Goal: Information Seeking & Learning: Stay updated

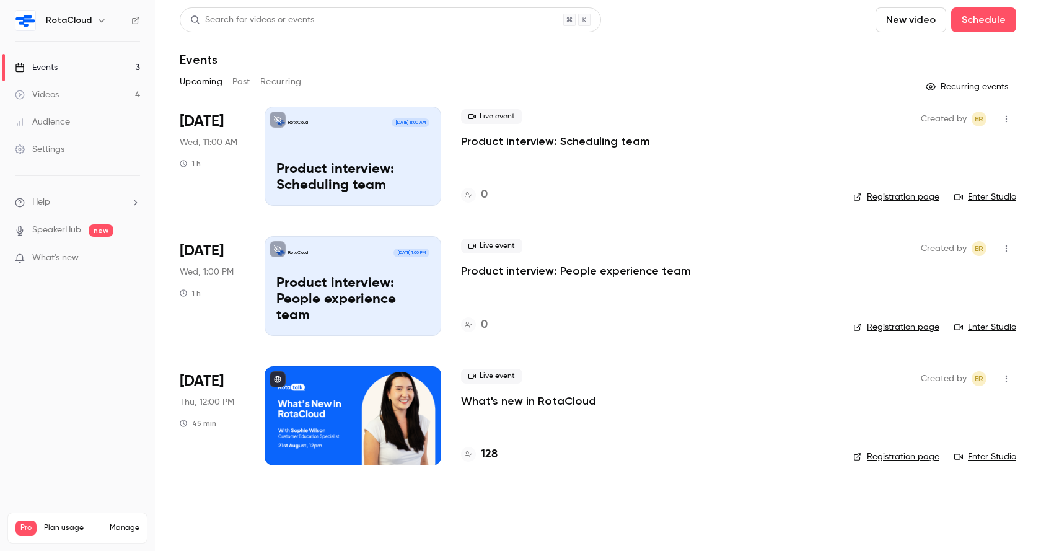
click at [550, 407] on p "What's new in RotaCloud" at bounding box center [528, 400] width 135 height 15
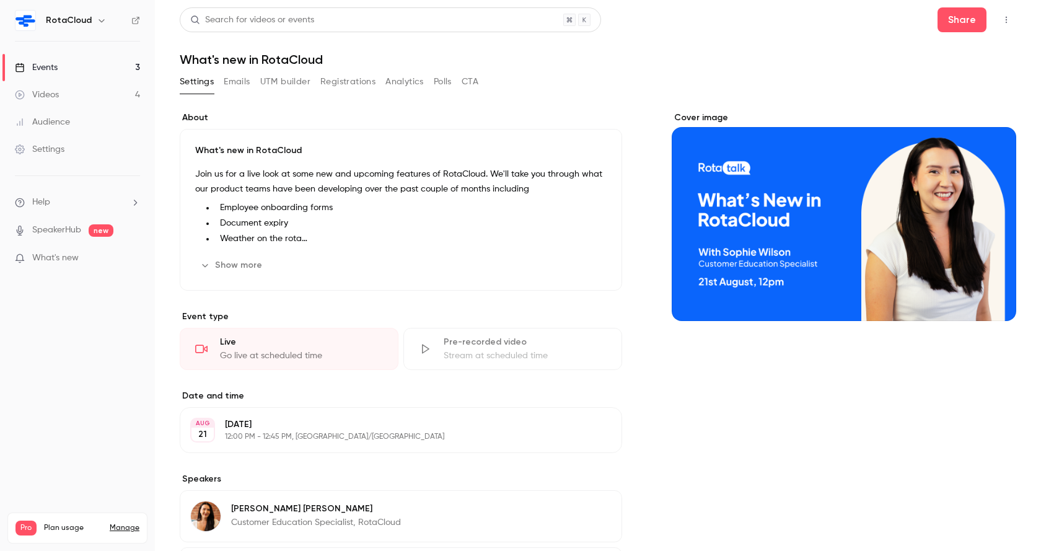
click at [46, 255] on span "What's new" at bounding box center [55, 258] width 46 height 13
click at [119, 100] on link "Videos 4" at bounding box center [77, 94] width 155 height 27
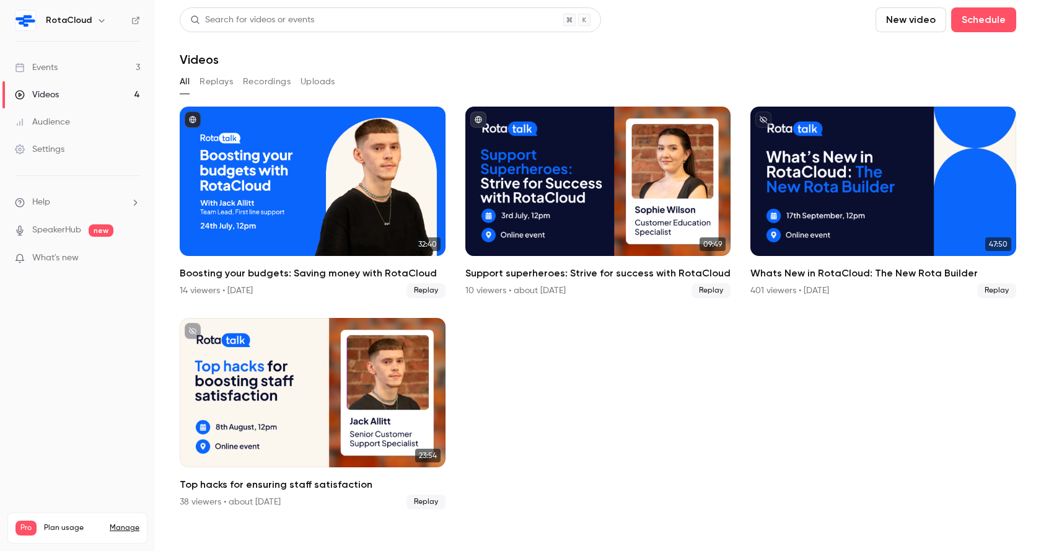
click at [89, 66] on link "Events 3" at bounding box center [77, 67] width 155 height 27
